Goal: Information Seeking & Learning: Compare options

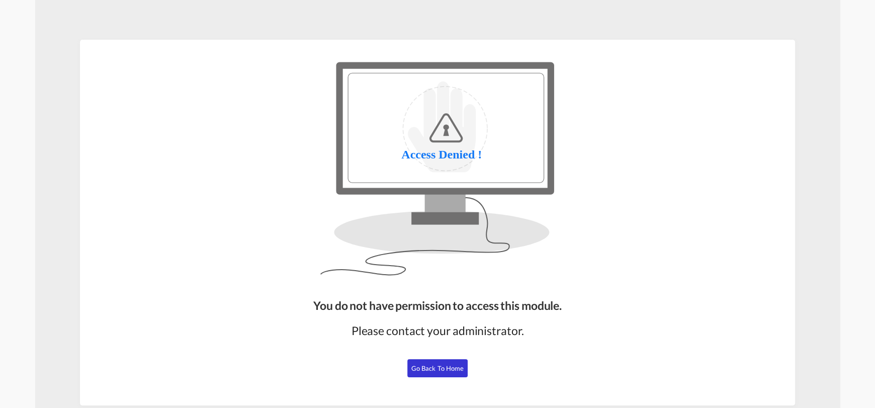
click at [444, 374] on button "Go Back to Home" at bounding box center [437, 368] width 60 height 18
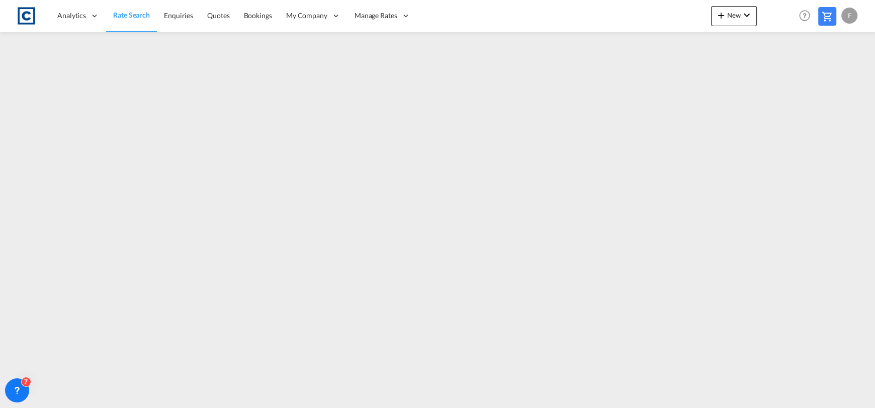
click at [132, 15] on span "Rate Search" at bounding box center [131, 15] width 37 height 9
